Goal: Task Accomplishment & Management: Use online tool/utility

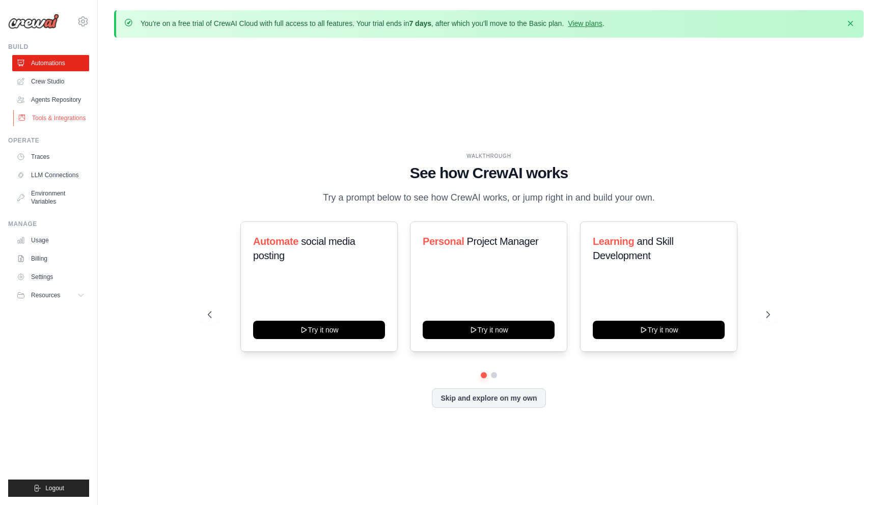
click at [39, 120] on link "Tools & Integrations" at bounding box center [51, 118] width 77 height 16
click at [52, 116] on link "Tools & Integrations" at bounding box center [51, 118] width 77 height 16
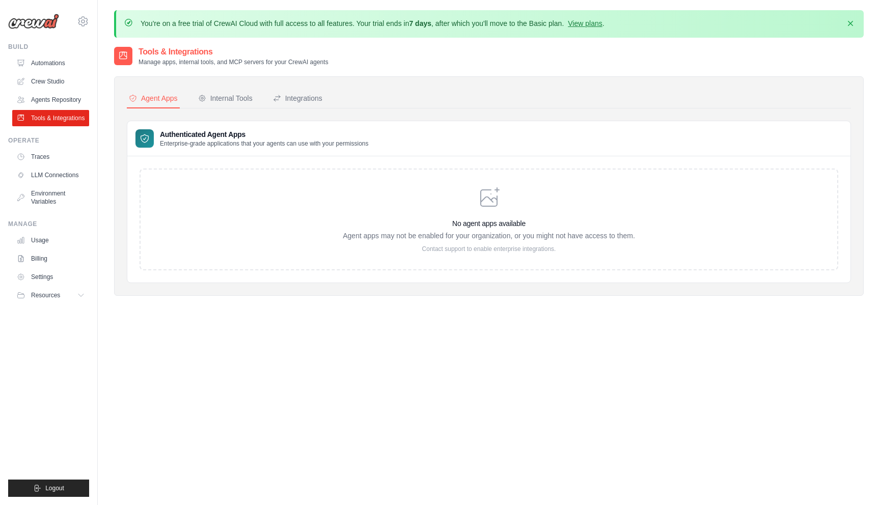
click at [480, 217] on div "No agent apps available Agent apps may not be enabled for your organization, or…" at bounding box center [489, 219] width 292 height 67
click at [219, 99] on div "Internal Tools" at bounding box center [225, 98] width 54 height 10
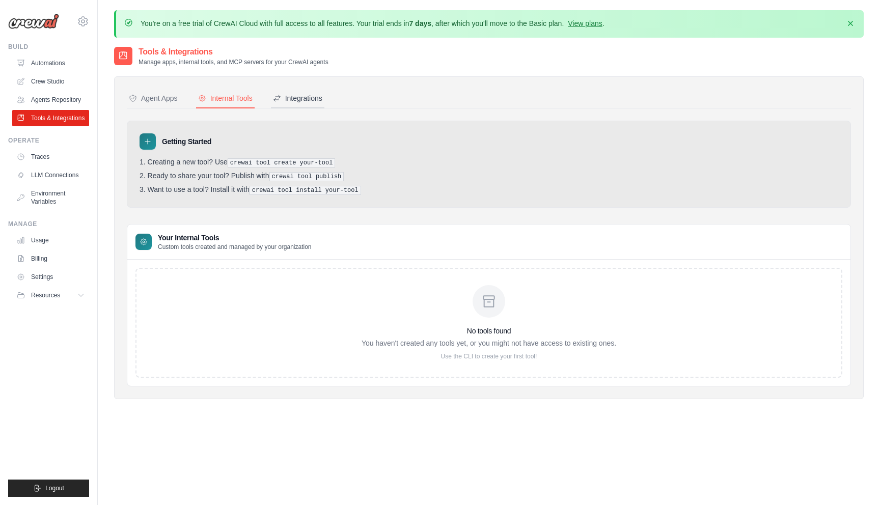
click at [294, 96] on div "Integrations" at bounding box center [297, 98] width 49 height 10
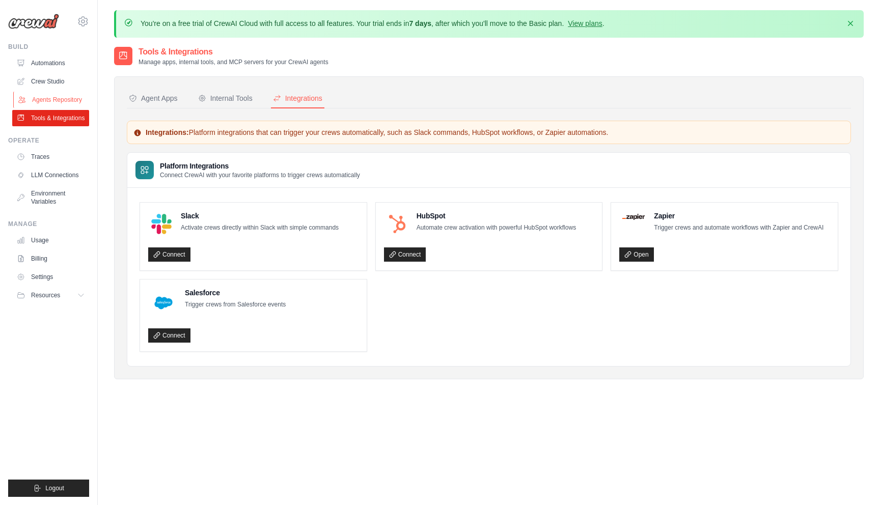
click at [56, 96] on link "Agents Repository" at bounding box center [51, 100] width 77 height 16
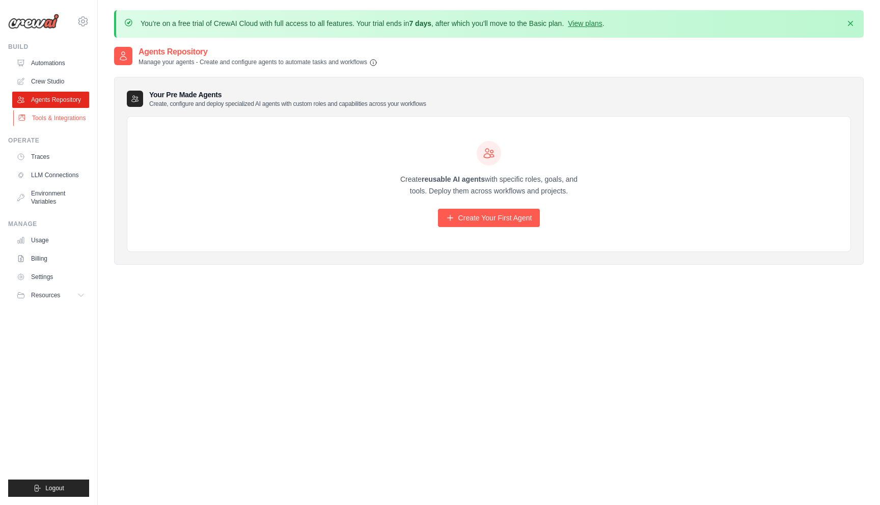
click at [51, 116] on link "Tools & Integrations" at bounding box center [51, 118] width 77 height 16
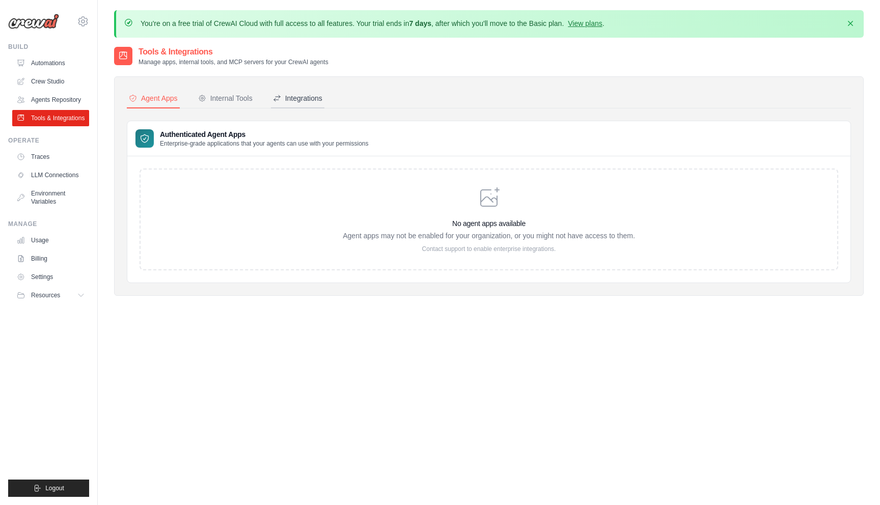
click at [296, 94] on div "Integrations" at bounding box center [297, 98] width 49 height 10
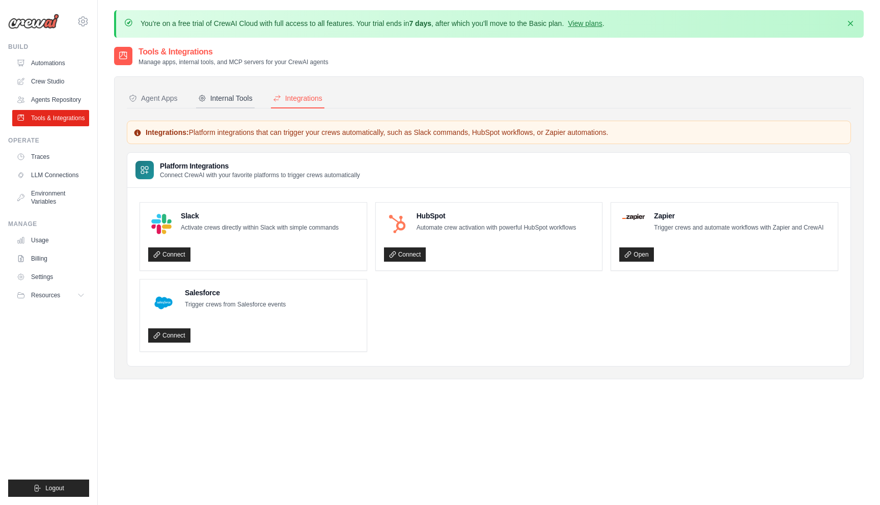
click at [222, 104] on button "Internal Tools" at bounding box center [225, 98] width 59 height 19
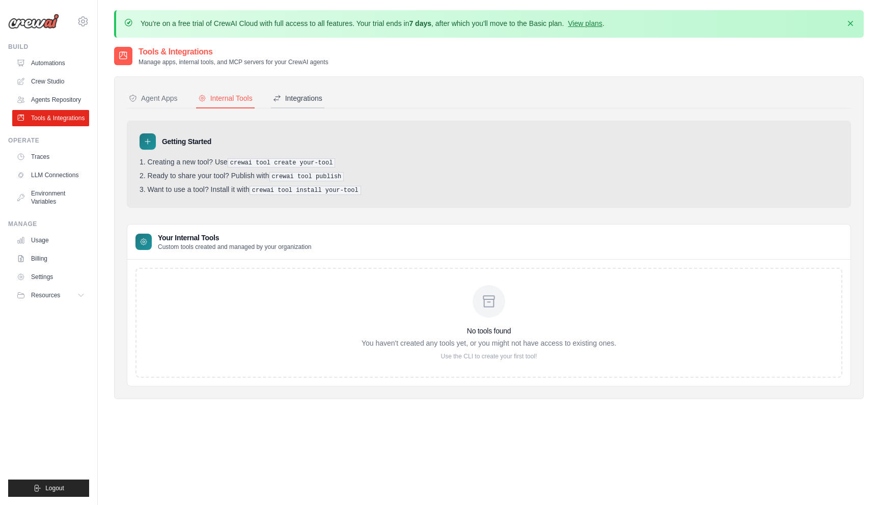
click at [294, 95] on div "Integrations" at bounding box center [297, 98] width 49 height 10
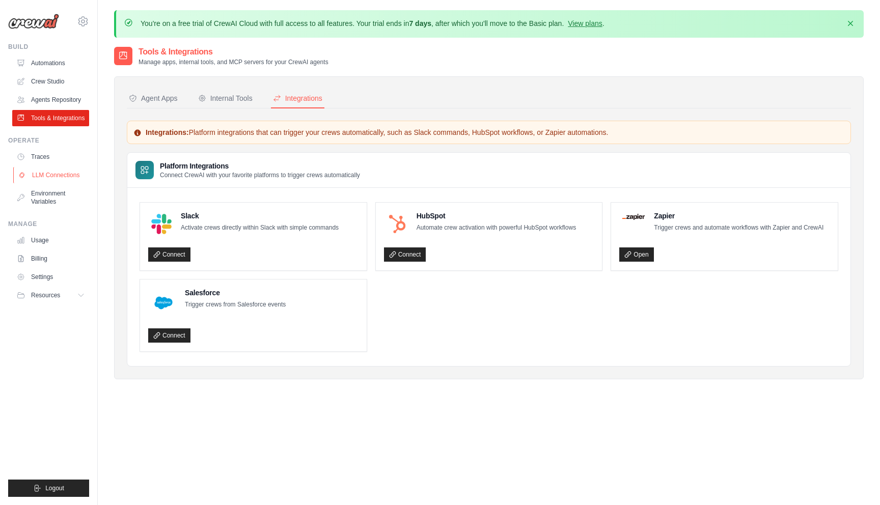
click at [61, 175] on link "LLM Connections" at bounding box center [51, 175] width 77 height 16
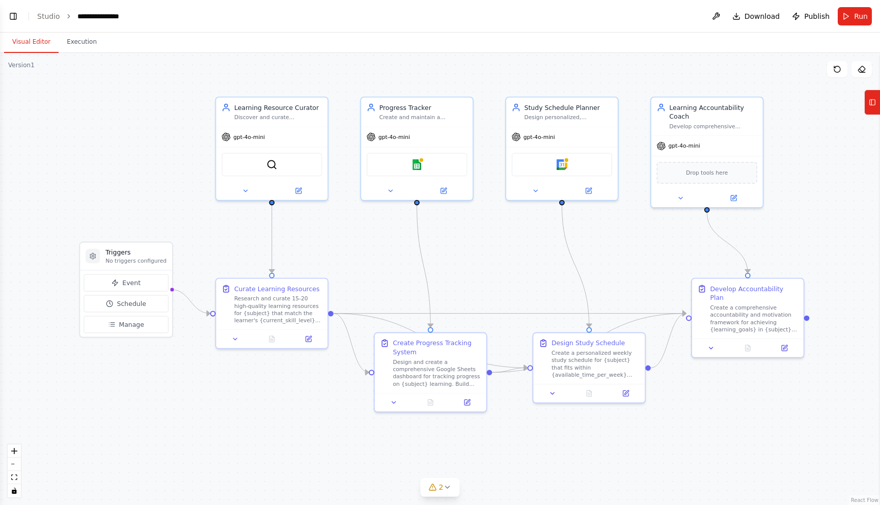
scroll to position [387, 0]
click at [129, 328] on span "Manage" at bounding box center [131, 324] width 25 height 9
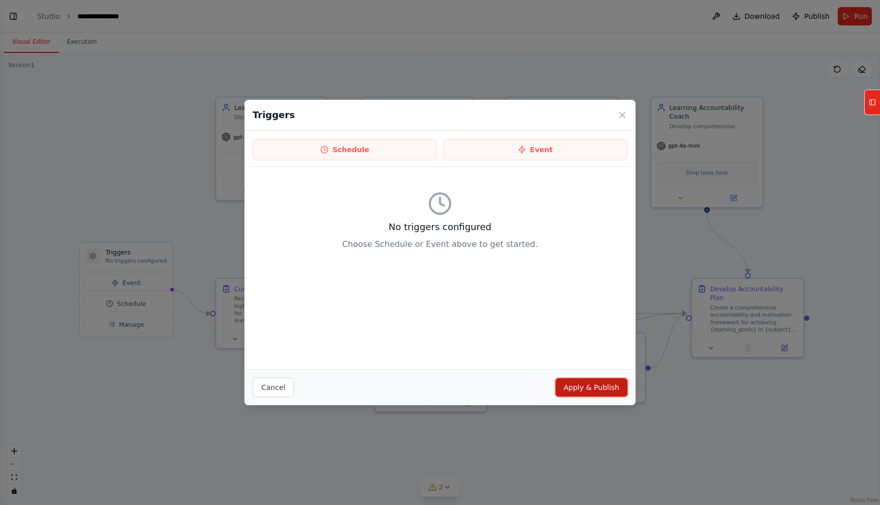
click at [608, 391] on button "Apply & Publish" at bounding box center [592, 387] width 72 height 18
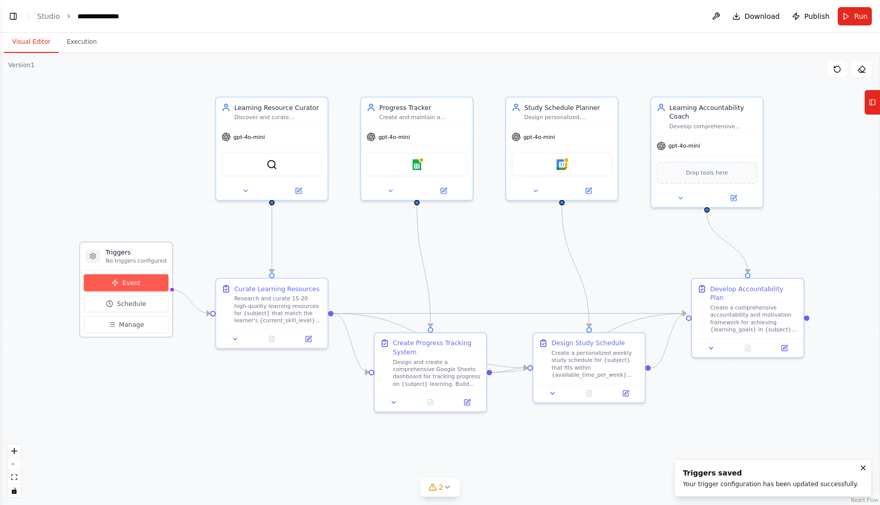
click at [132, 275] on button "Event" at bounding box center [126, 282] width 85 height 17
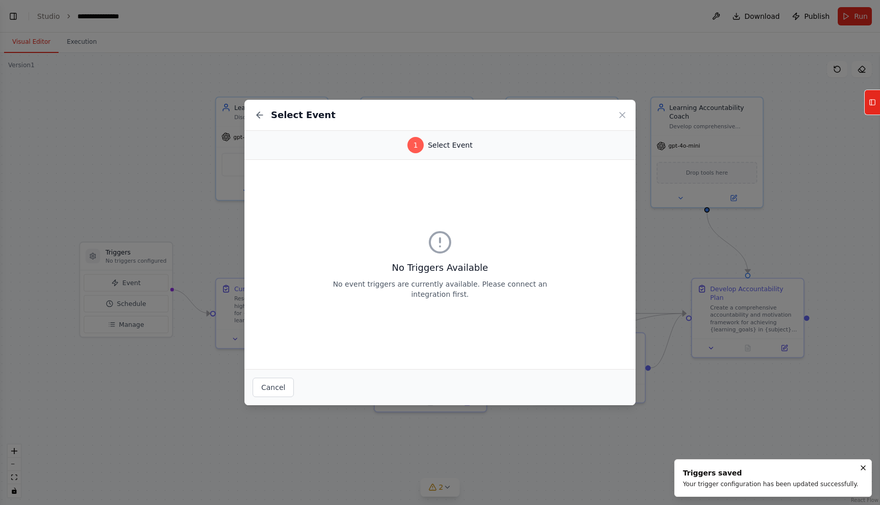
click at [397, 158] on div "1 Select Event" at bounding box center [439, 145] width 391 height 29
click at [408, 317] on div "No Triggers Available No event triggers are currently available. Please connect…" at bounding box center [439, 264] width 391 height 209
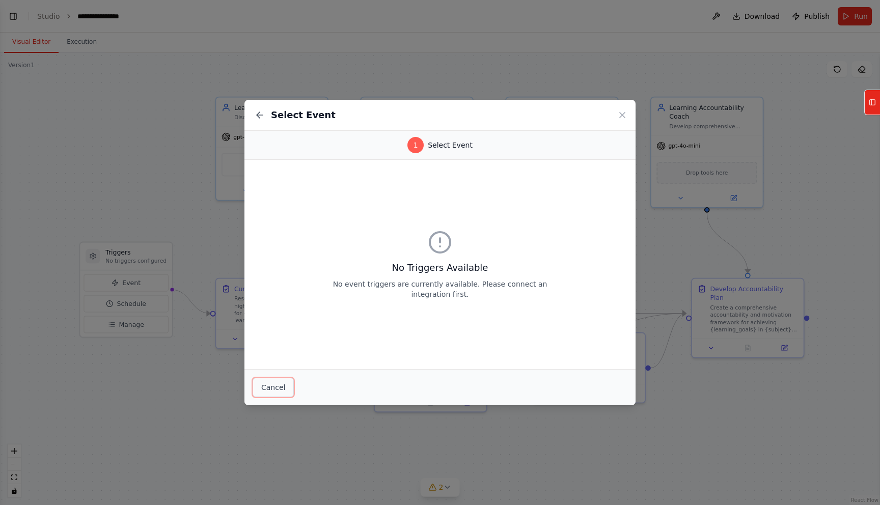
click at [265, 388] on button "Cancel" at bounding box center [273, 387] width 41 height 19
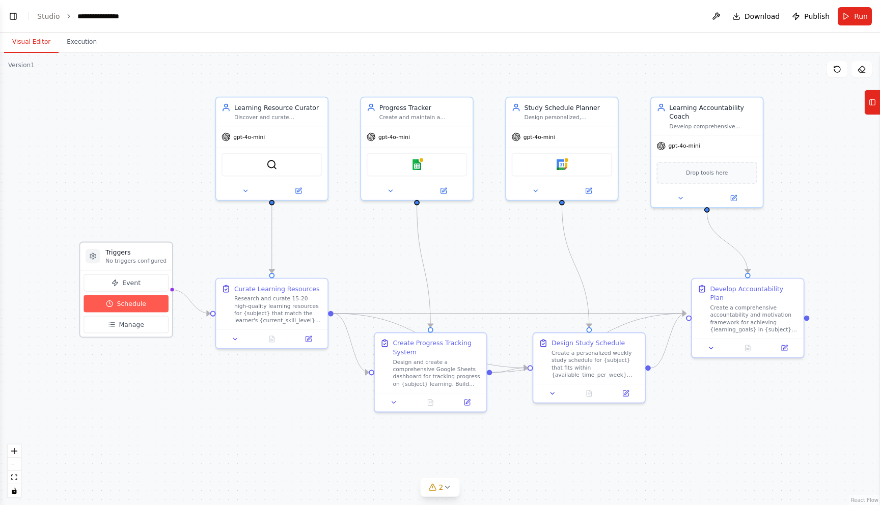
click at [132, 299] on button "Schedule" at bounding box center [126, 303] width 85 height 17
select select "******"
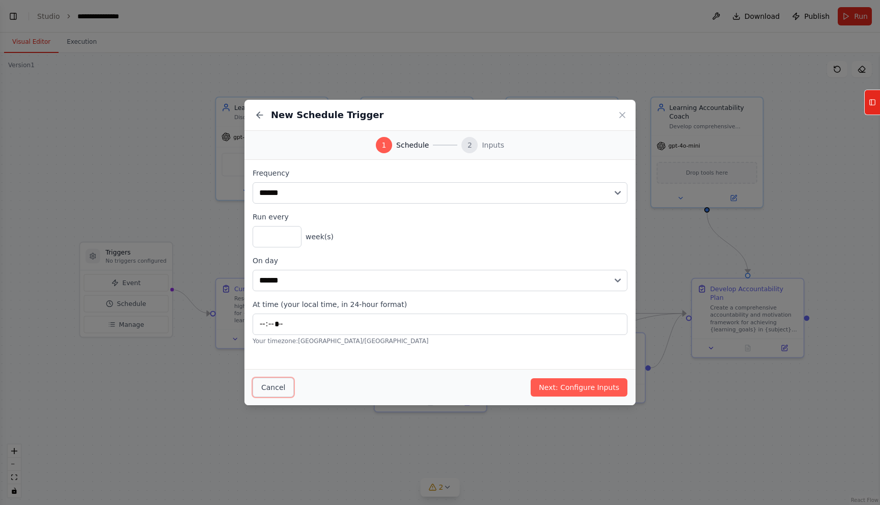
click at [283, 386] on button "Cancel" at bounding box center [273, 387] width 41 height 19
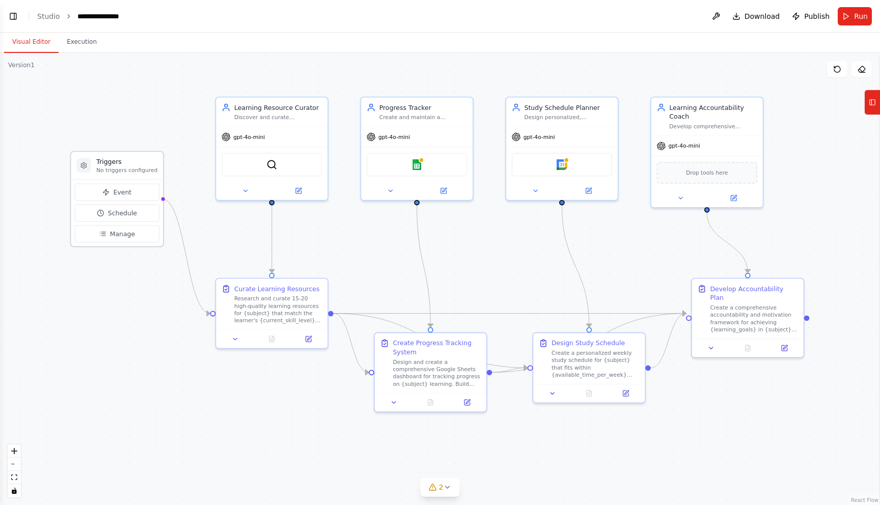
drag, startPoint x: 131, startPoint y: 255, endPoint x: 122, endPoint y: 165, distance: 90.0
click at [122, 165] on h3 "Triggers" at bounding box center [126, 161] width 61 height 9
click at [288, 132] on div "gpt-4o-mini" at bounding box center [272, 135] width 112 height 20
click at [289, 123] on div "Learning Resource Curator Discover and curate personalized learning resources f…" at bounding box center [272, 110] width 112 height 29
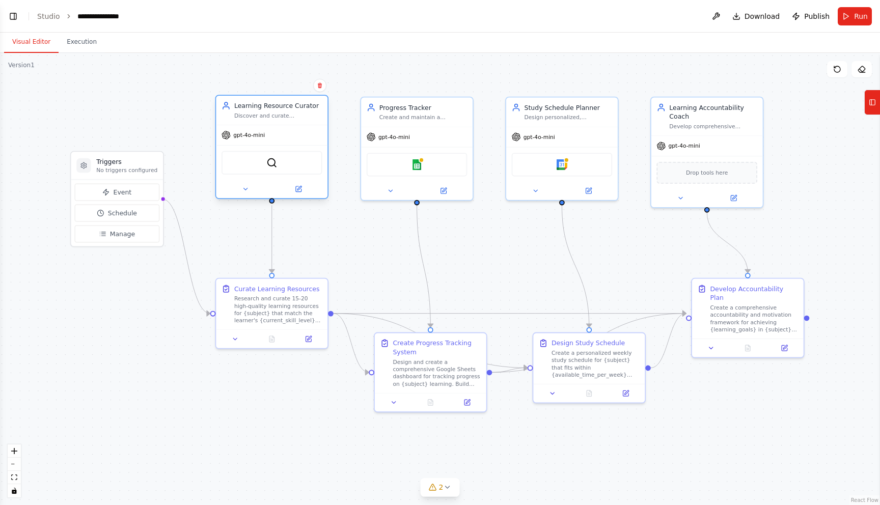
click at [290, 113] on div "Discover and curate personalized learning resources for {subject} based on {lea…" at bounding box center [278, 115] width 88 height 7
click at [248, 198] on div "Learning Resource Curator Discover and curate personalized learning resources f…" at bounding box center [272, 147] width 114 height 104
click at [247, 192] on icon at bounding box center [245, 188] width 7 height 7
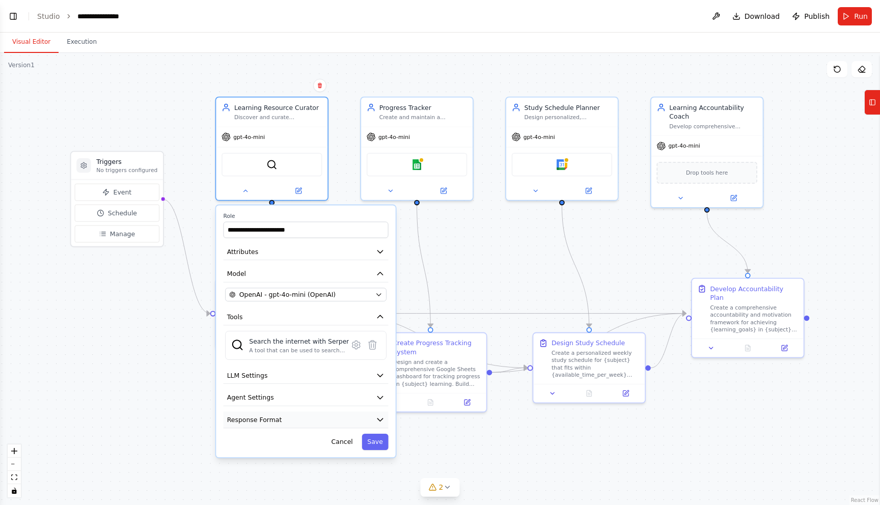
click at [272, 421] on span "Response Format" at bounding box center [254, 419] width 55 height 9
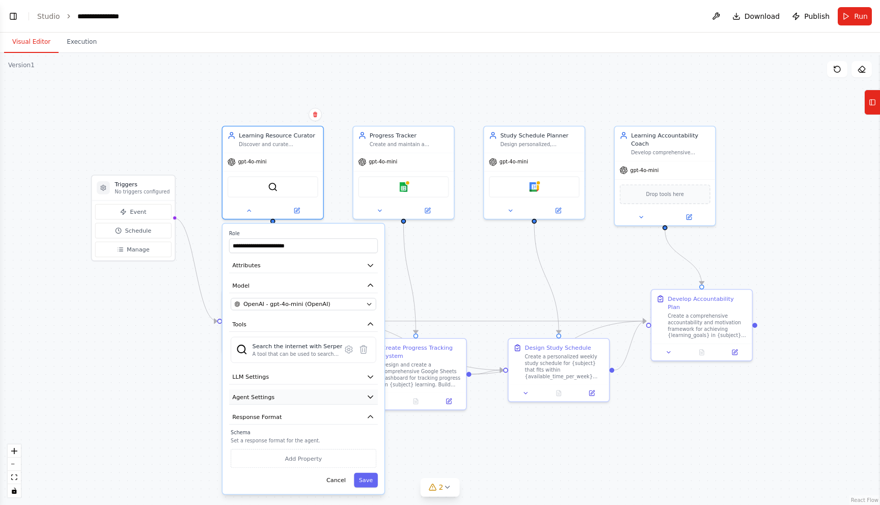
click at [264, 399] on span "Agent Settings" at bounding box center [253, 397] width 42 height 8
